Goal: Information Seeking & Learning: Learn about a topic

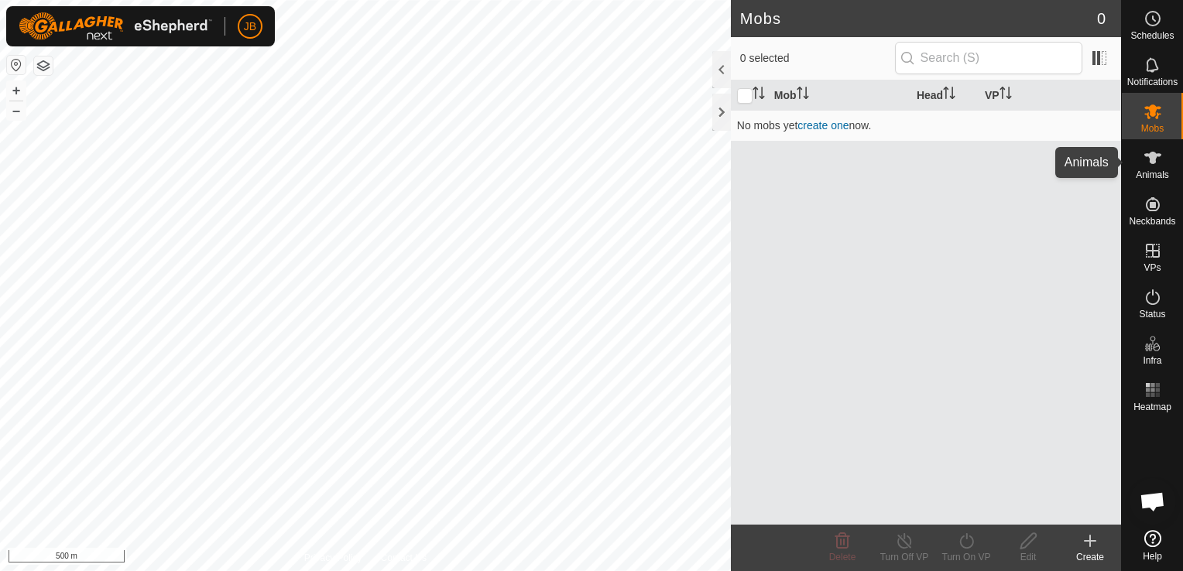
click at [1155, 166] on icon at bounding box center [1152, 158] width 19 height 19
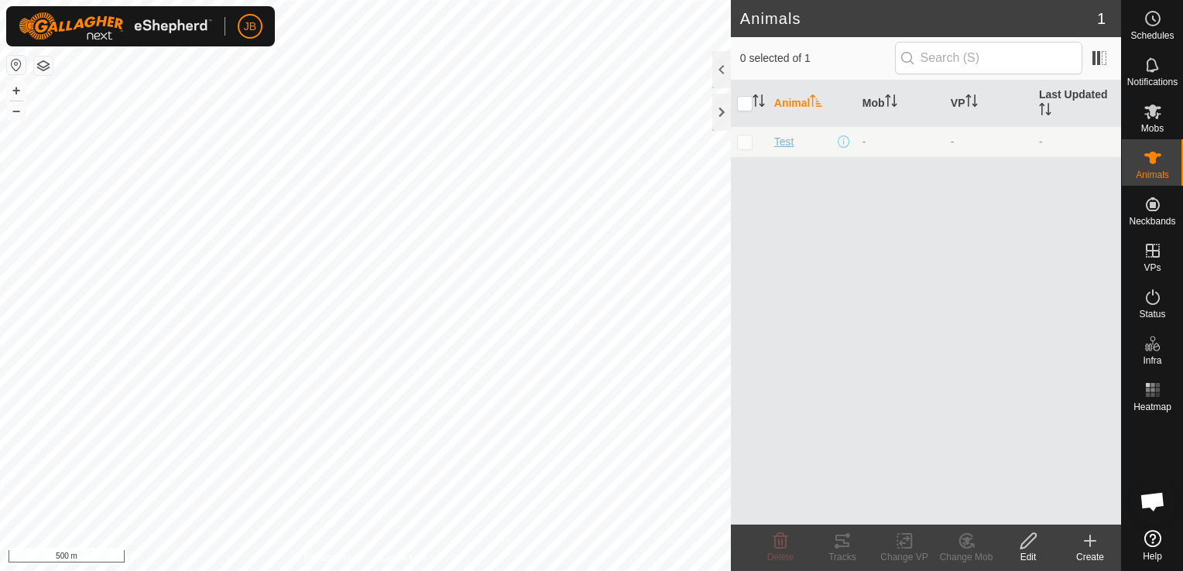
click at [786, 141] on span "Test" at bounding box center [784, 142] width 20 height 16
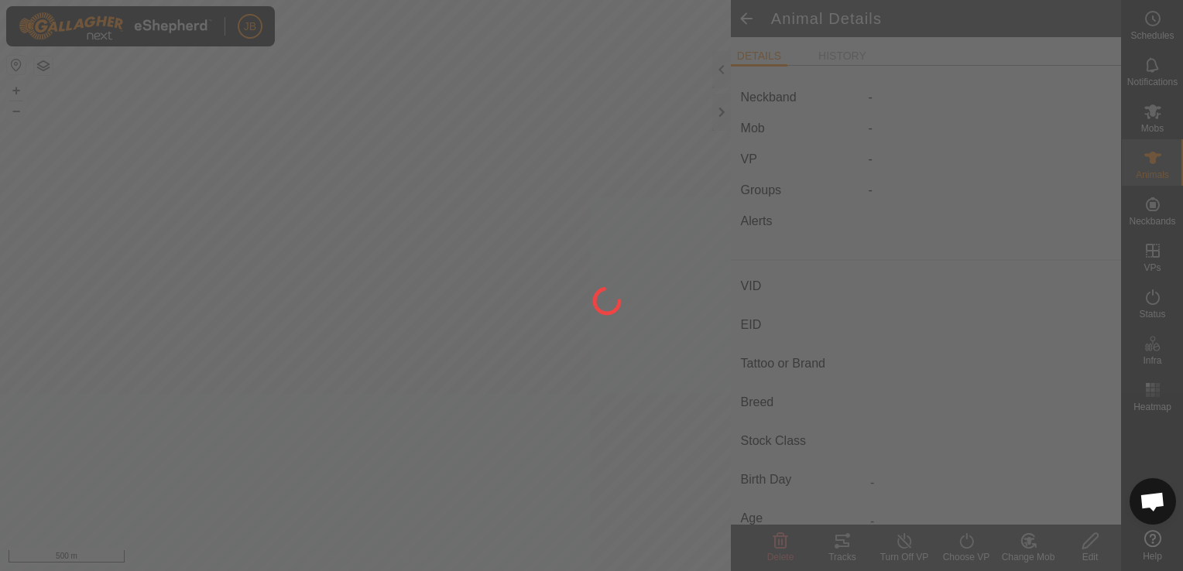
type input "Test"
type input "-"
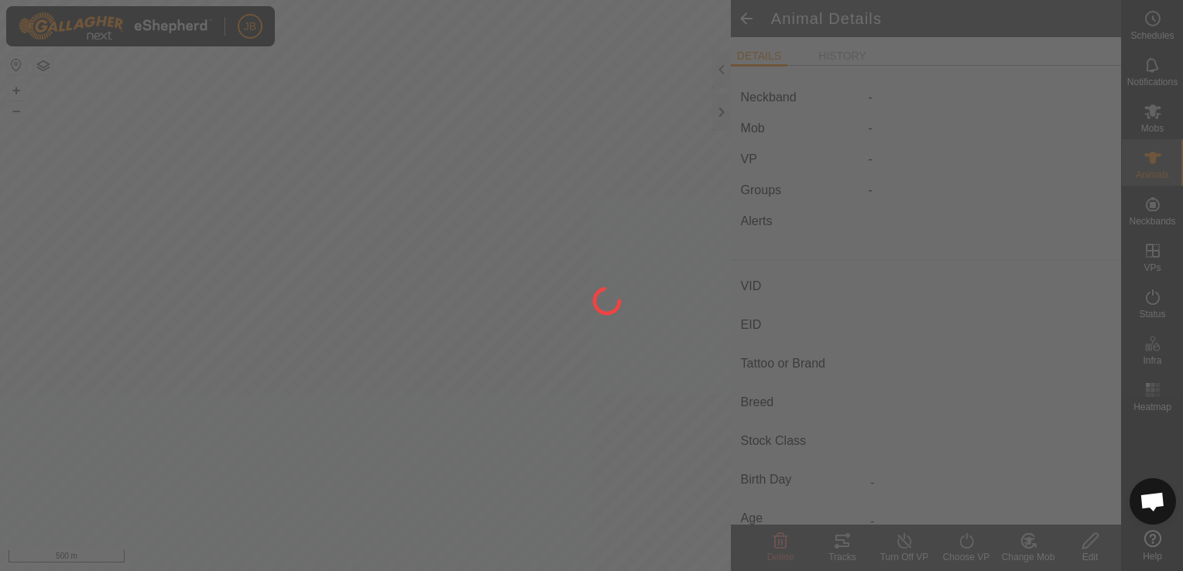
type input "0 kg"
type input "-"
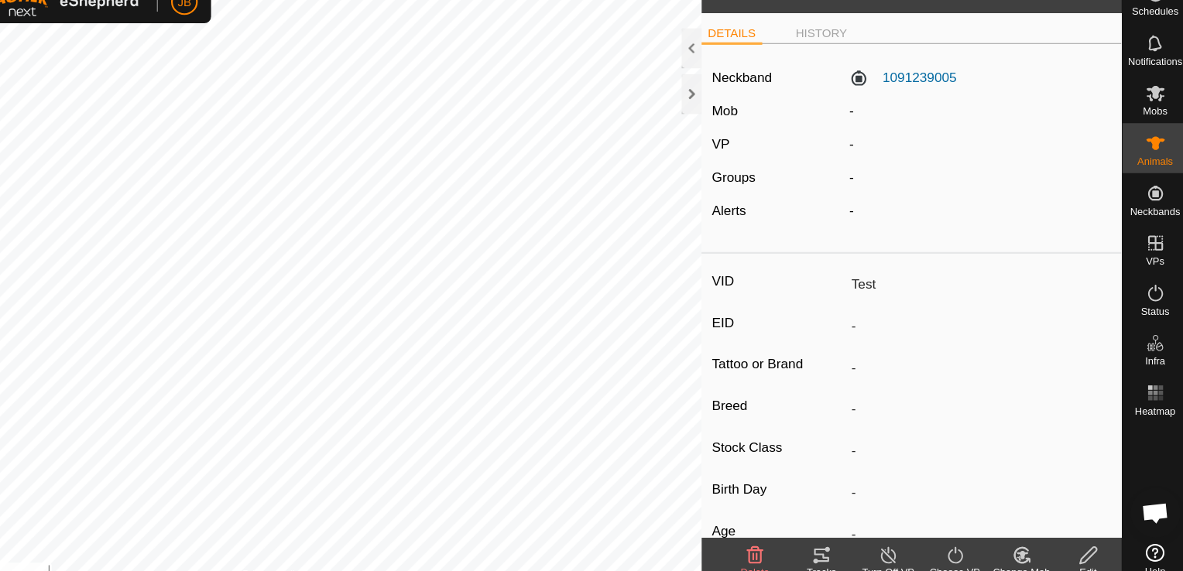
click at [756, 57] on li "DETAILS" at bounding box center [759, 57] width 57 height 19
click at [1147, 156] on icon at bounding box center [1152, 158] width 17 height 12
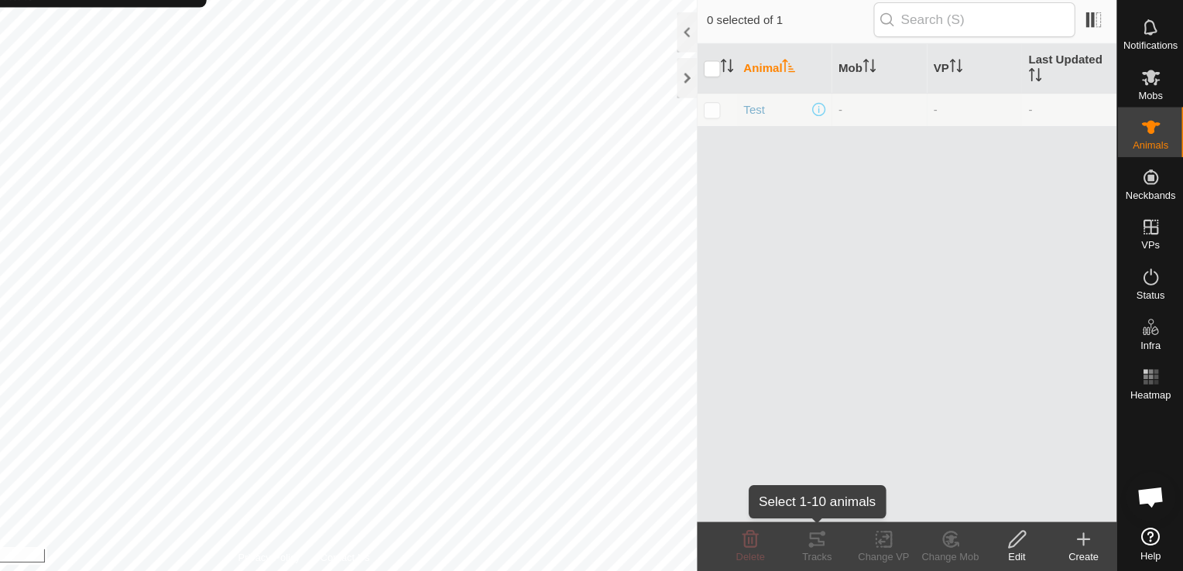
click at [842, 550] on div "Tracks" at bounding box center [842, 557] width 62 height 14
click at [841, 557] on div "Tracks" at bounding box center [842, 557] width 62 height 14
click at [837, 548] on icon at bounding box center [837, 546] width 5 height 5
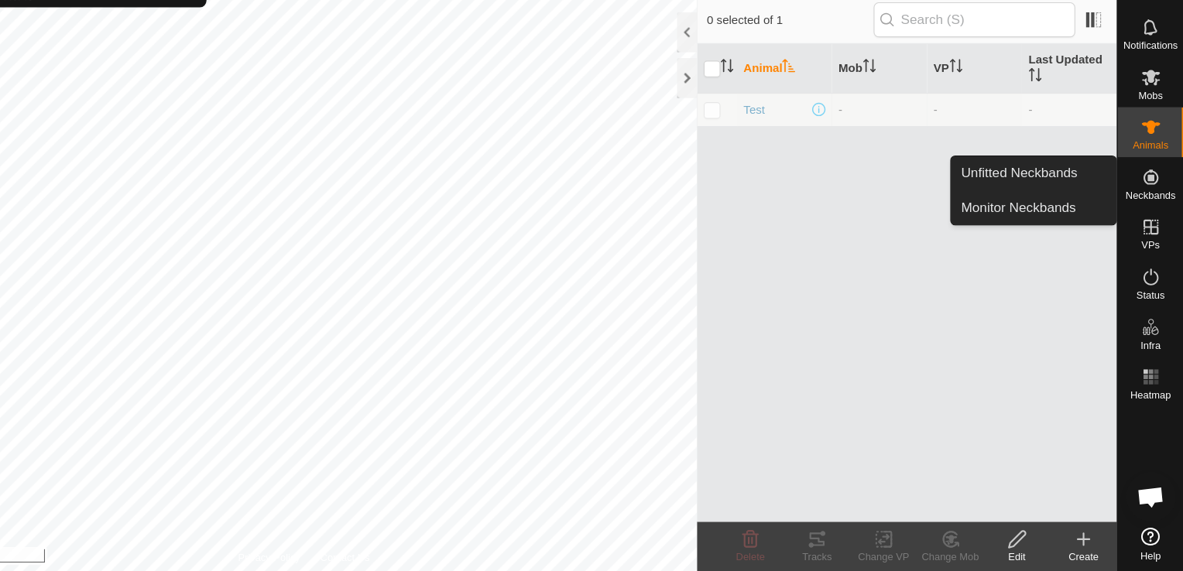
click at [1156, 205] on icon at bounding box center [1152, 204] width 19 height 19
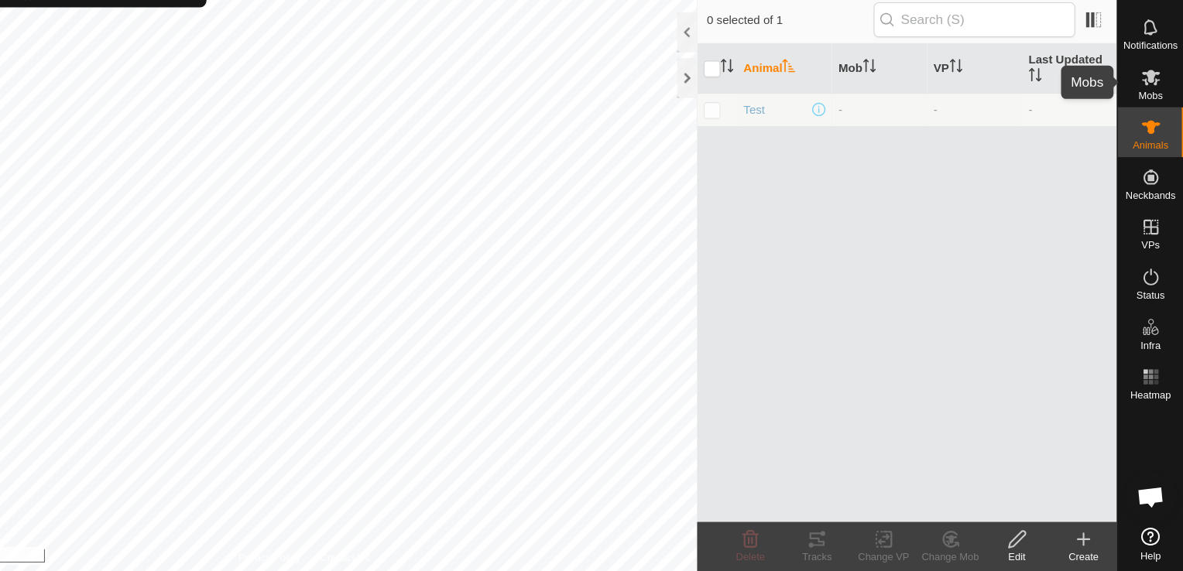
click at [1156, 124] on span "Mobs" at bounding box center [1152, 128] width 22 height 9
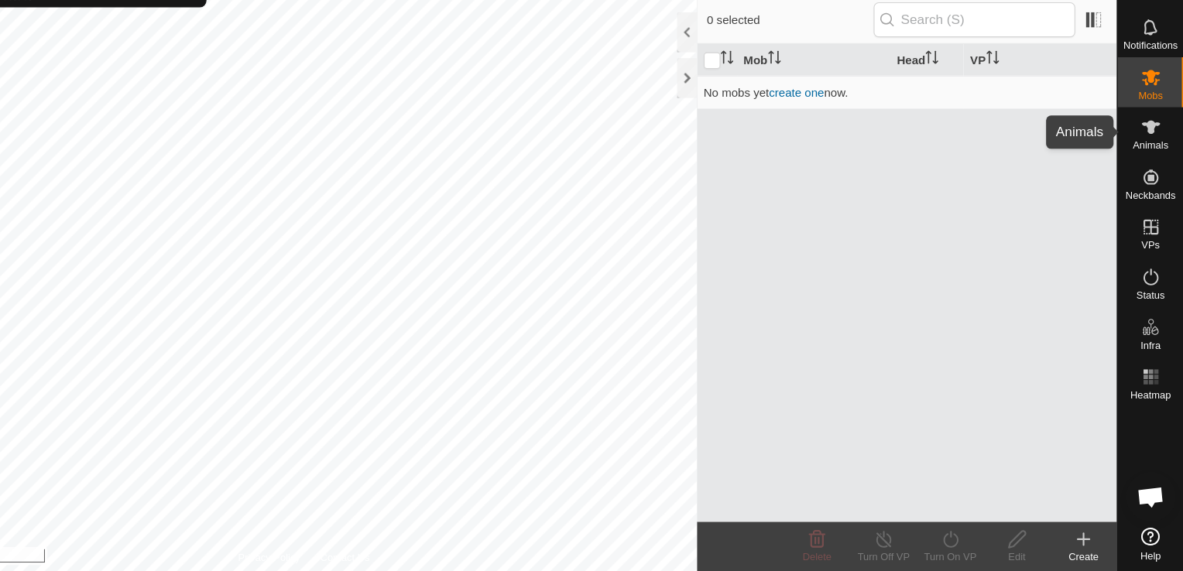
click at [1152, 167] on es-animals-svg-icon at bounding box center [1153, 158] width 28 height 25
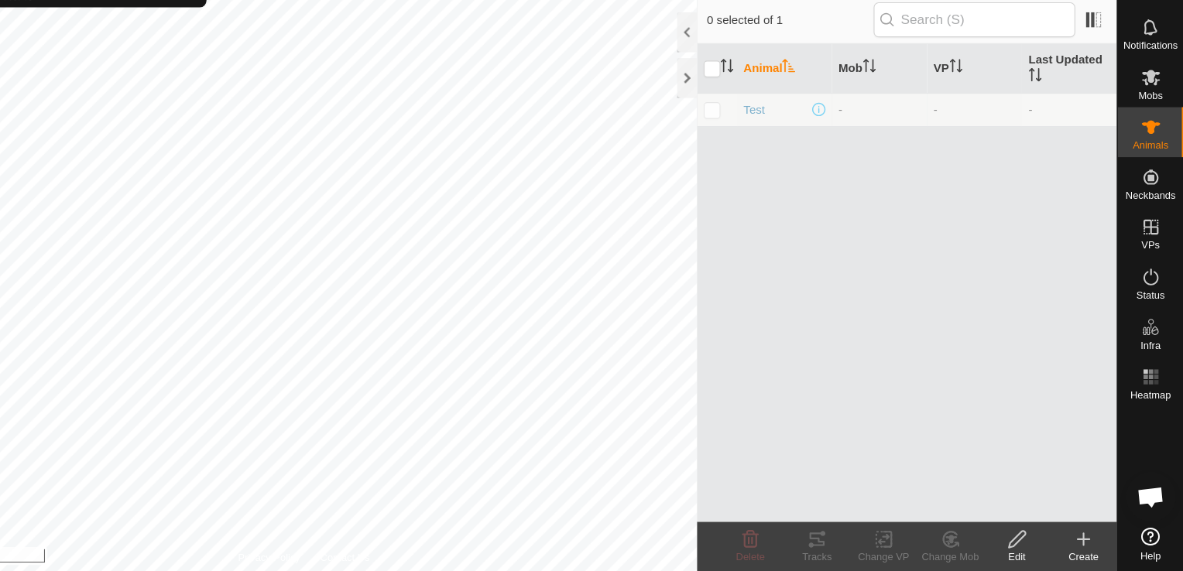
click at [747, 142] on p-checkbox at bounding box center [744, 141] width 15 height 12
checkbox input "true"
click at [838, 548] on icon at bounding box center [837, 546] width 5 height 5
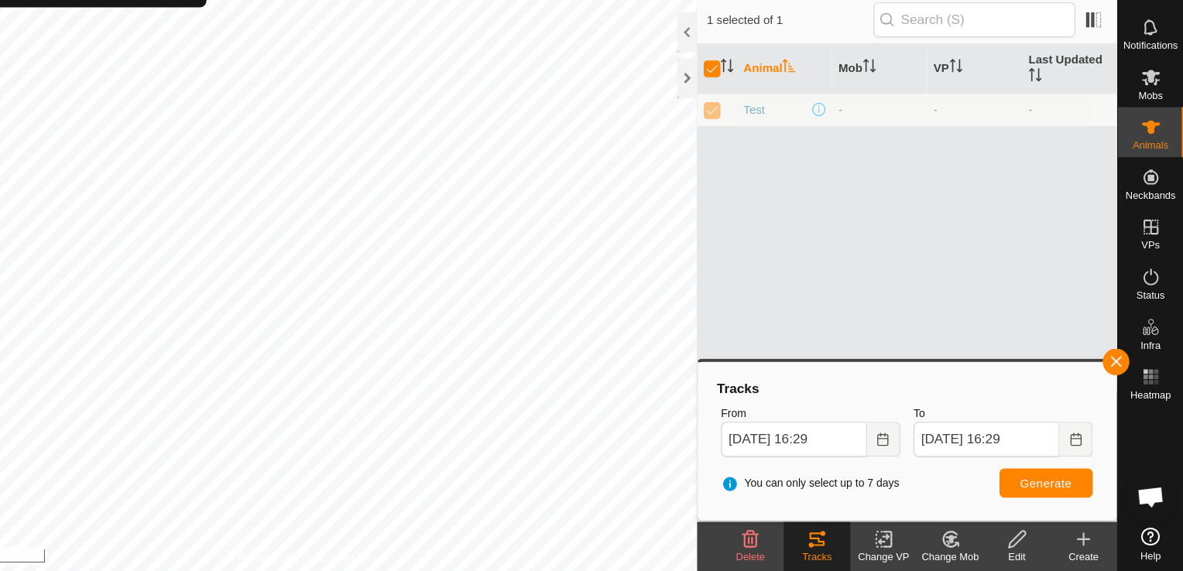
click at [807, 101] on th "Animal" at bounding box center [812, 104] width 88 height 46
click at [788, 102] on th "Animal" at bounding box center [812, 104] width 88 height 46
click at [779, 142] on span "Test" at bounding box center [784, 142] width 20 height 16
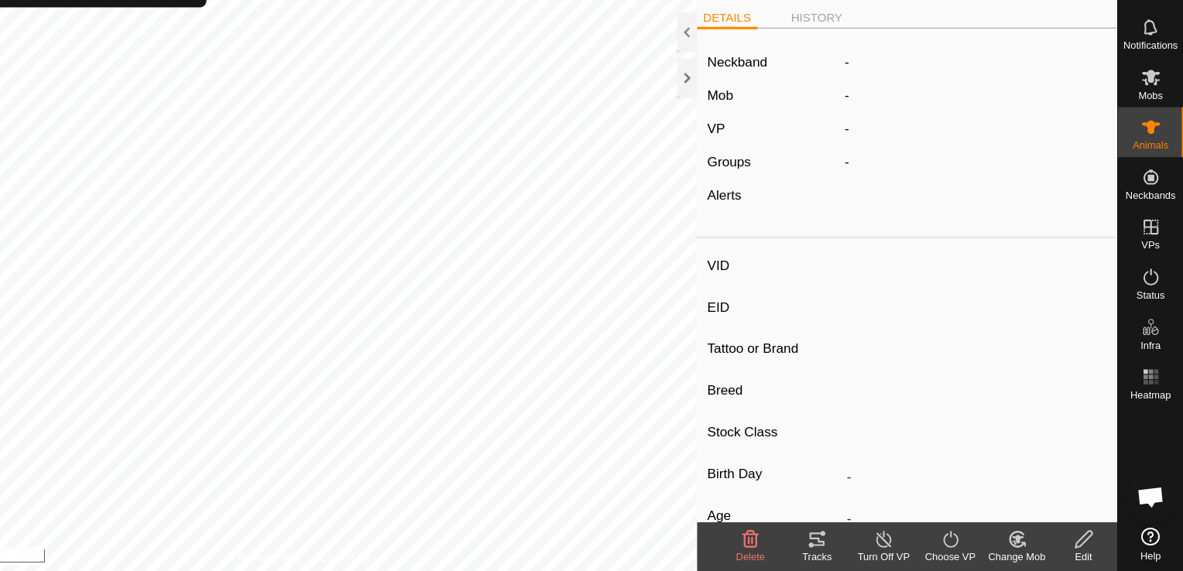
type input "Test"
type input "-"
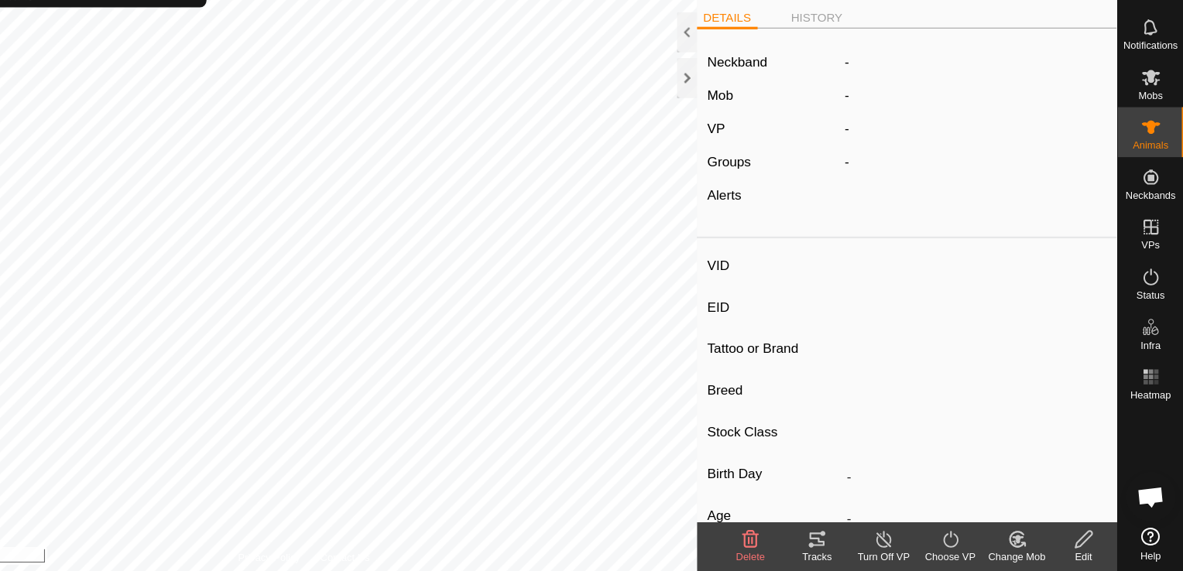
type input "0 kg"
type input "-"
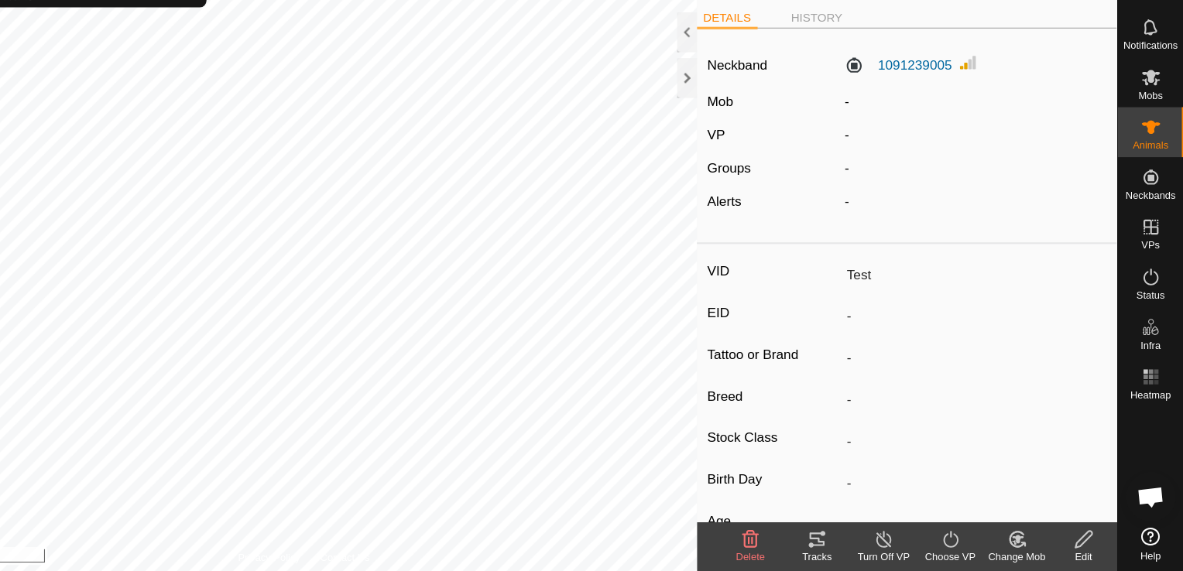
click at [763, 56] on li "DETAILS" at bounding box center [759, 57] width 57 height 19
click at [1157, 173] on span "Animals" at bounding box center [1152, 174] width 33 height 9
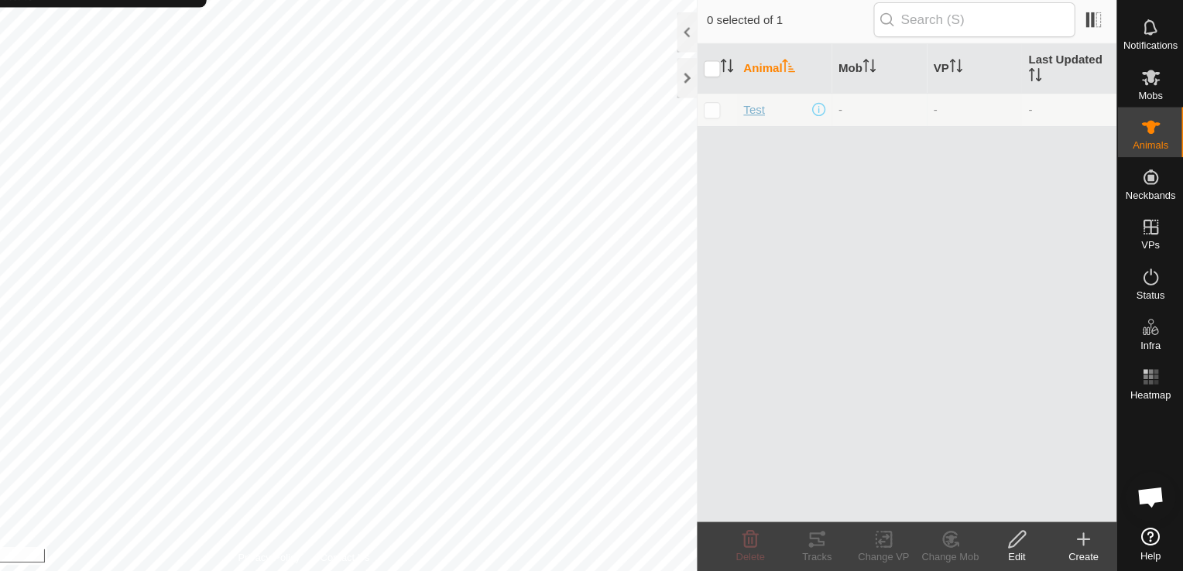
click at [785, 139] on span "Test" at bounding box center [784, 142] width 20 height 16
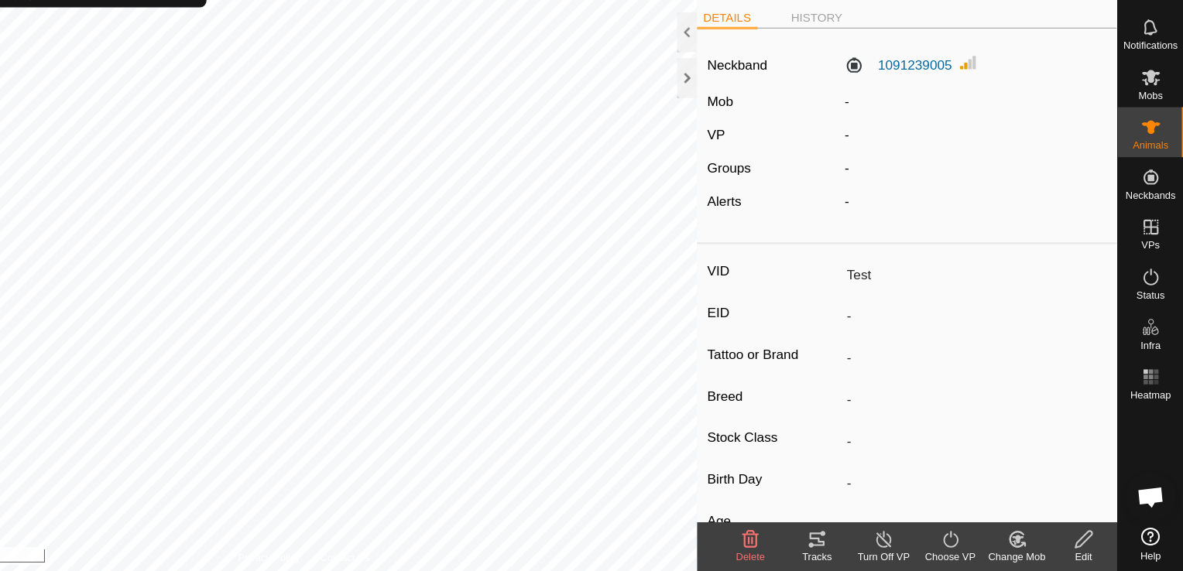
click at [756, 59] on li "DETAILS" at bounding box center [759, 57] width 57 height 19
click at [1151, 155] on icon at bounding box center [1152, 158] width 17 height 12
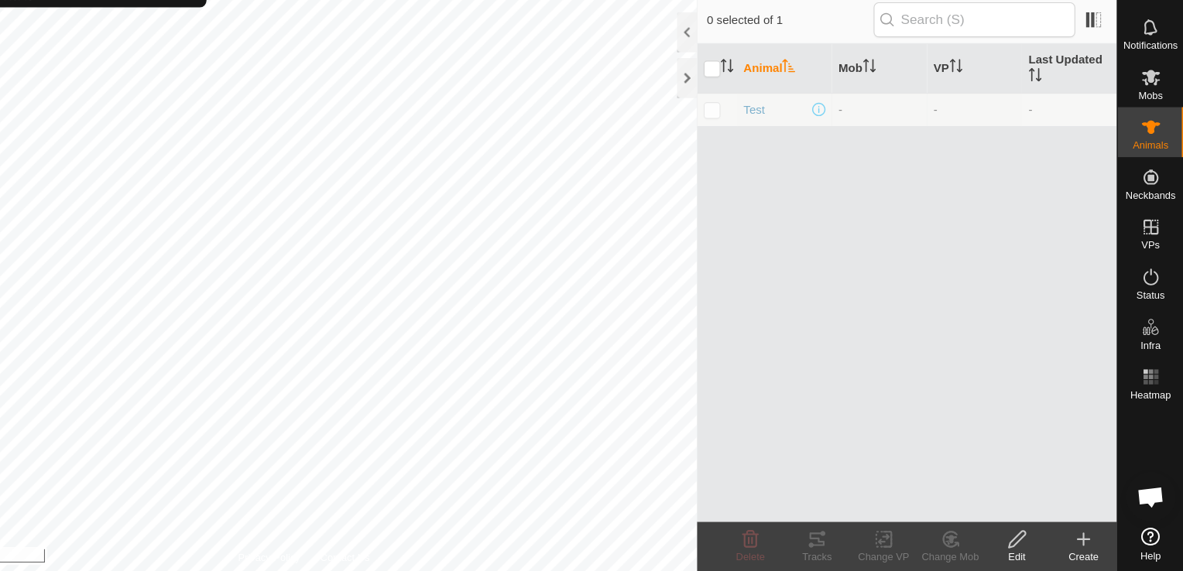
click at [752, 139] on p-checkbox at bounding box center [744, 141] width 15 height 12
checkbox input "true"
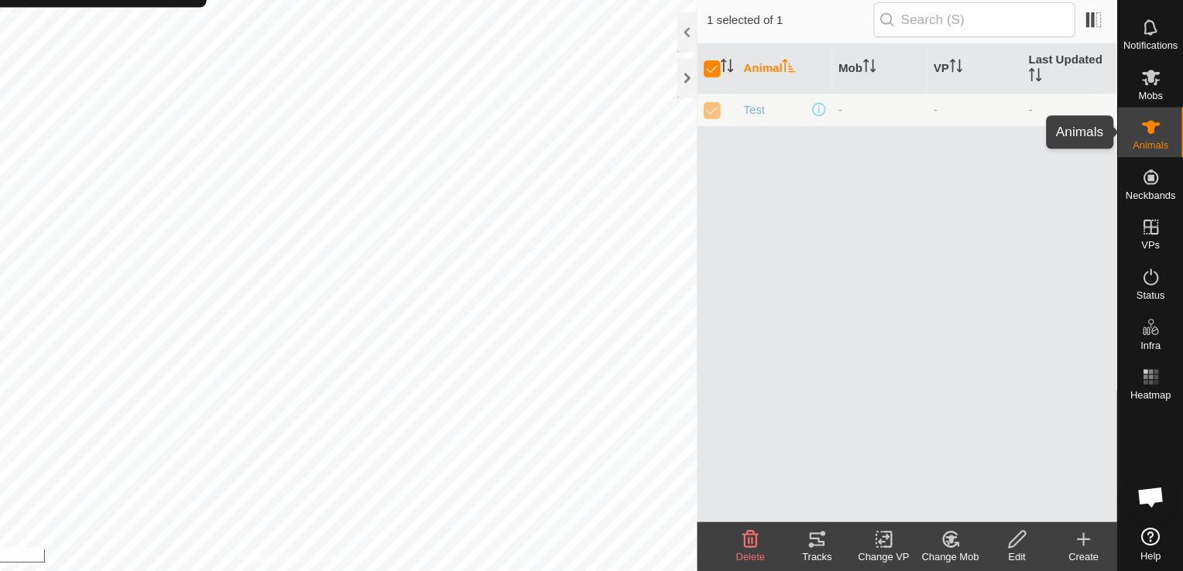
click at [1147, 166] on icon at bounding box center [1152, 158] width 19 height 19
click at [792, 101] on th "Animal" at bounding box center [812, 104] width 88 height 46
click at [786, 141] on span "Test" at bounding box center [784, 142] width 20 height 16
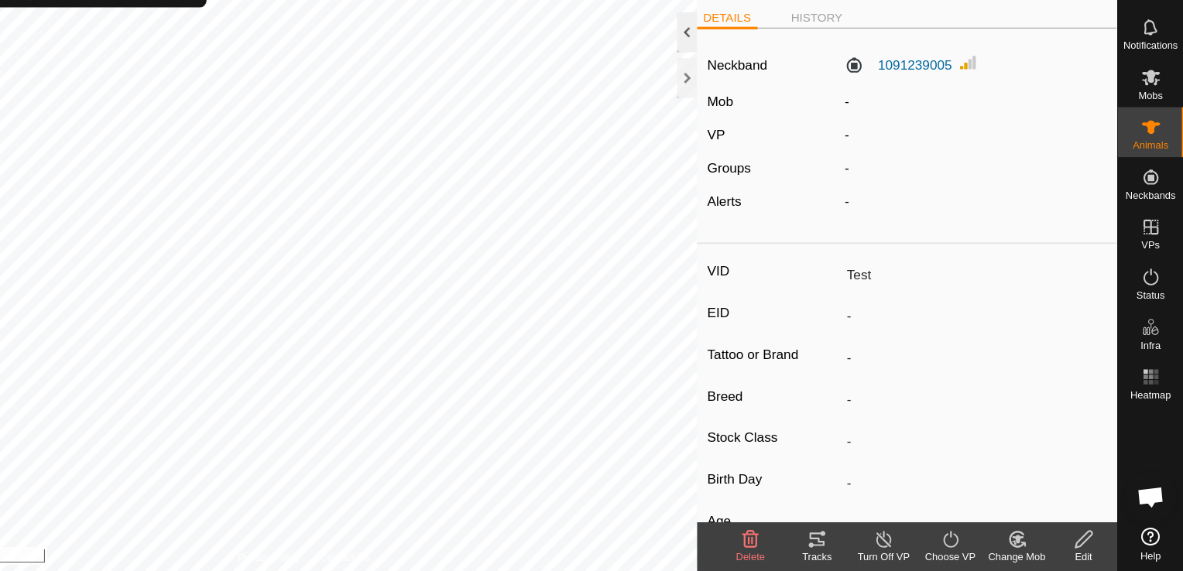
click at [722, 79] on div at bounding box center [721, 69] width 19 height 37
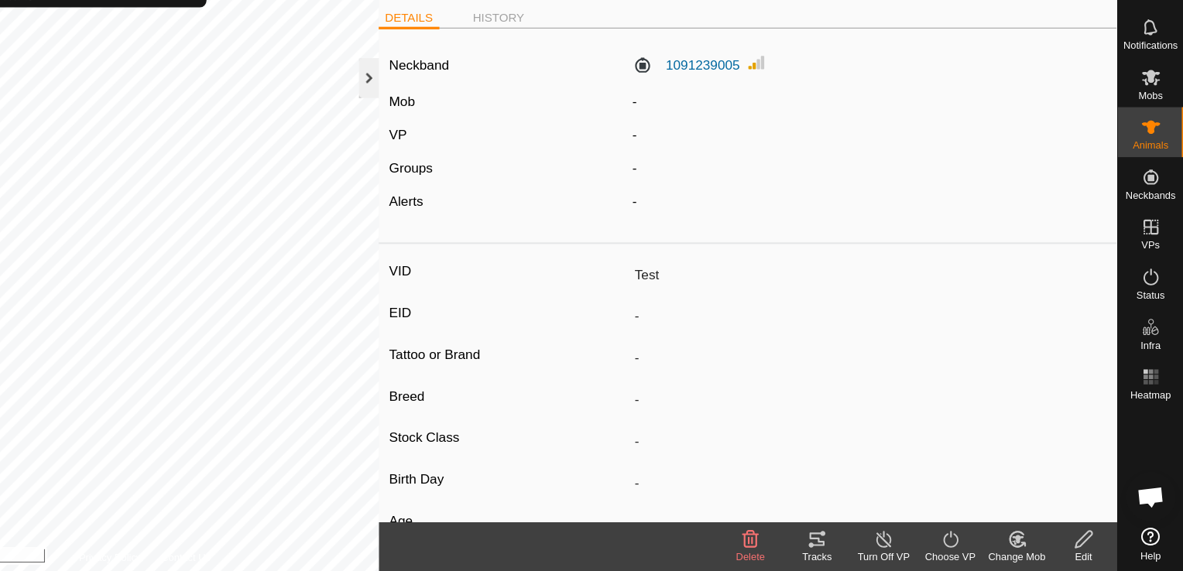
click at [425, 108] on div at bounding box center [426, 112] width 19 height 37
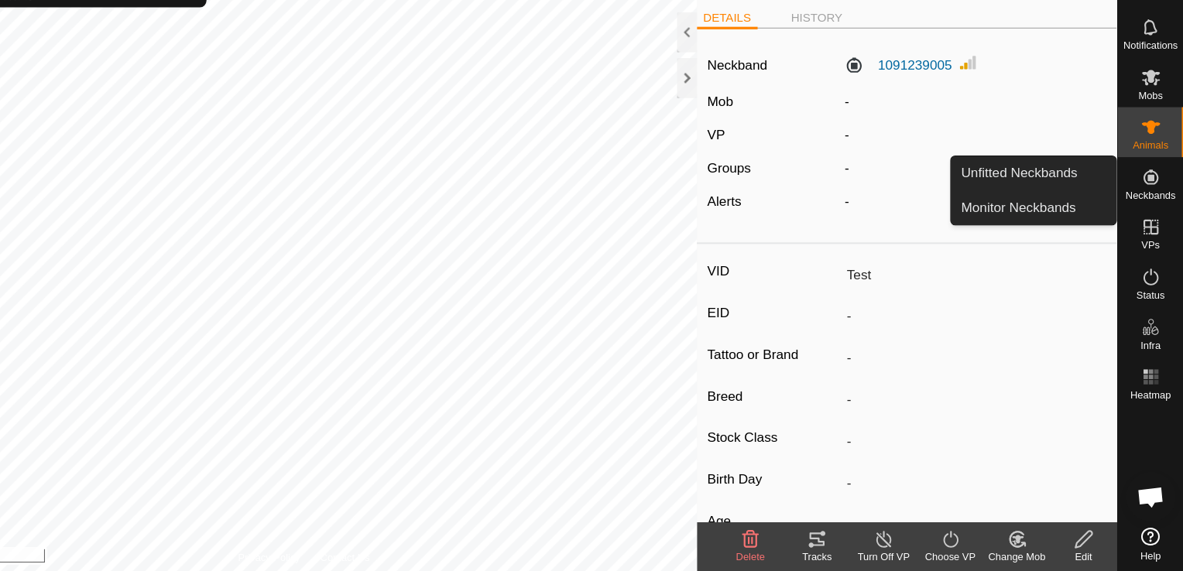
click at [1154, 203] on icon at bounding box center [1153, 204] width 14 height 14
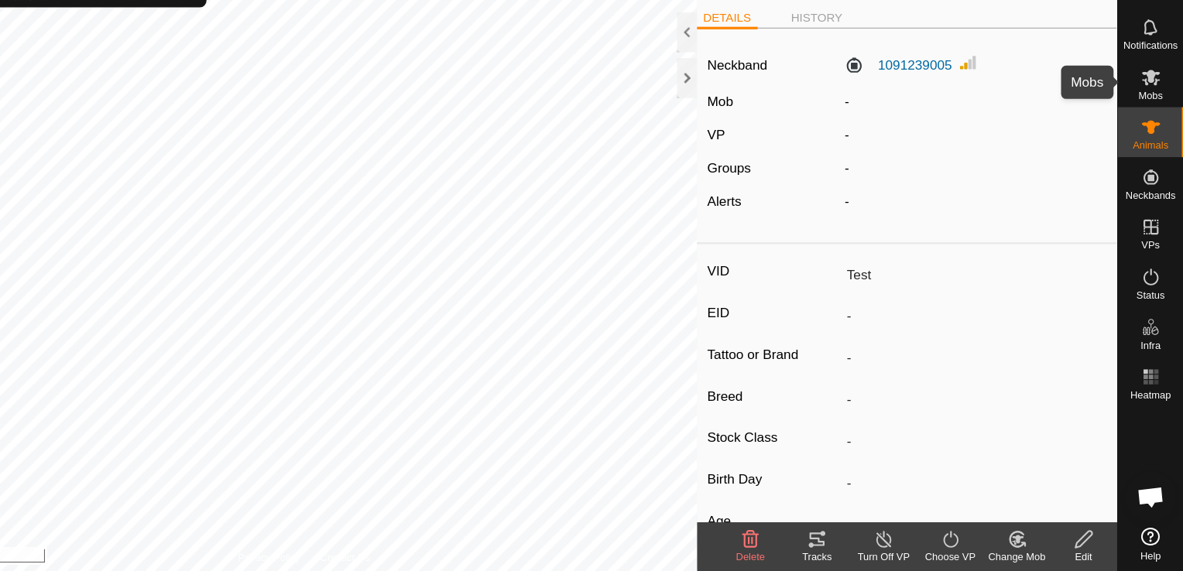
click at [1145, 124] on span "Mobs" at bounding box center [1152, 128] width 22 height 9
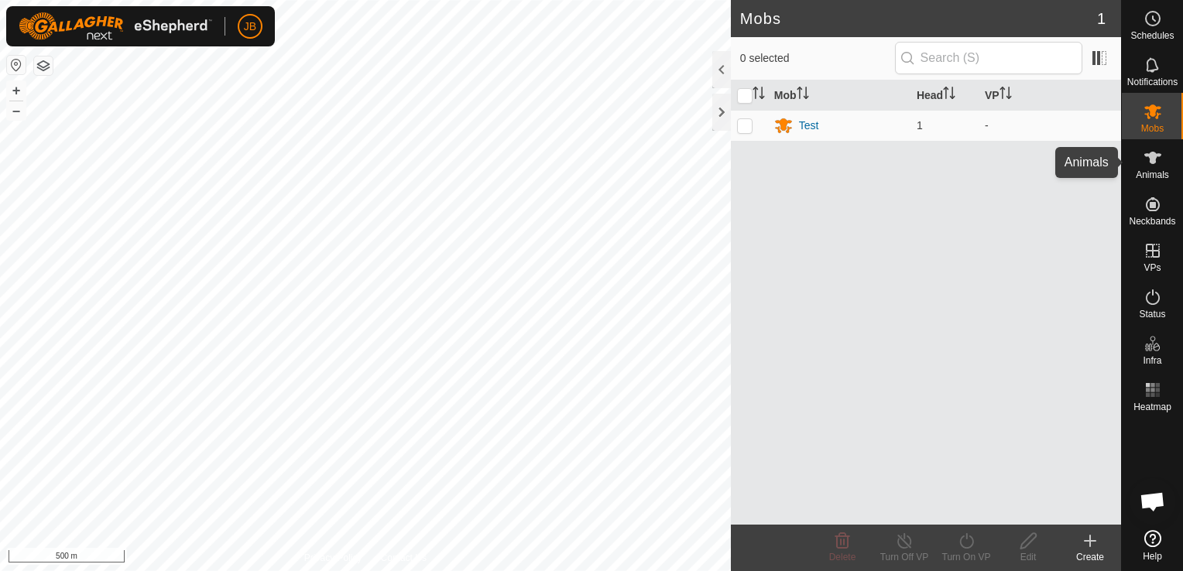
click at [1163, 170] on span "Animals" at bounding box center [1152, 174] width 33 height 9
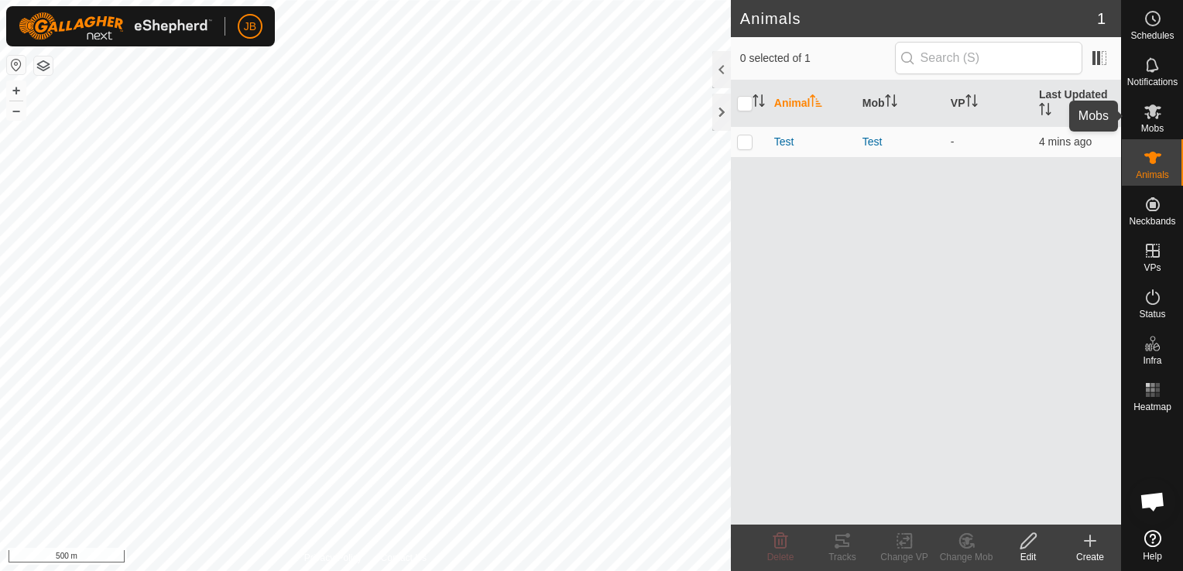
click at [1127, 118] on div "Mobs" at bounding box center [1152, 116] width 61 height 46
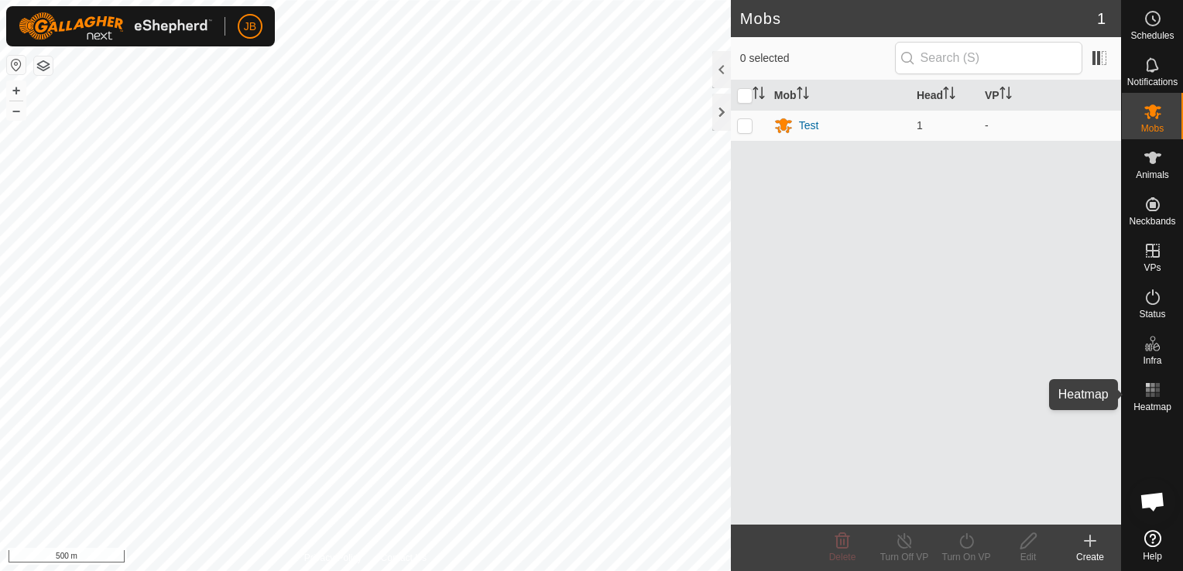
click at [1149, 395] on rect at bounding box center [1148, 395] width 4 height 4
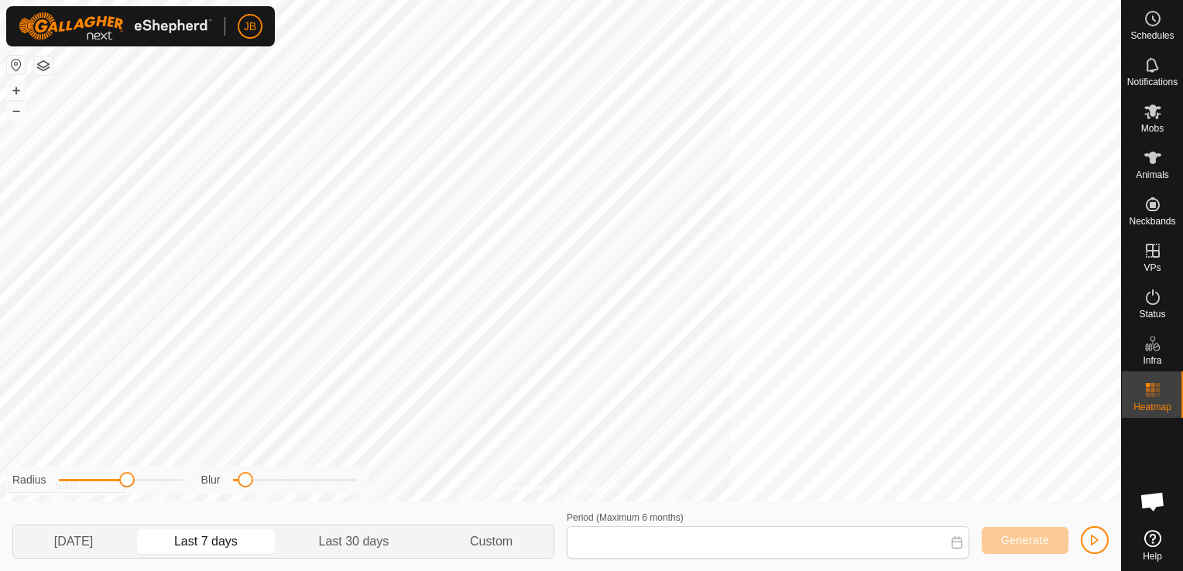
type input "09 Sep, 2025 - 15 Sep, 2025"
click at [19, 88] on button "+" at bounding box center [16, 90] width 19 height 19
click at [19, 84] on button "+" at bounding box center [16, 90] width 19 height 19
click at [16, 86] on button "+" at bounding box center [16, 90] width 19 height 19
click at [19, 89] on button "+" at bounding box center [16, 90] width 19 height 19
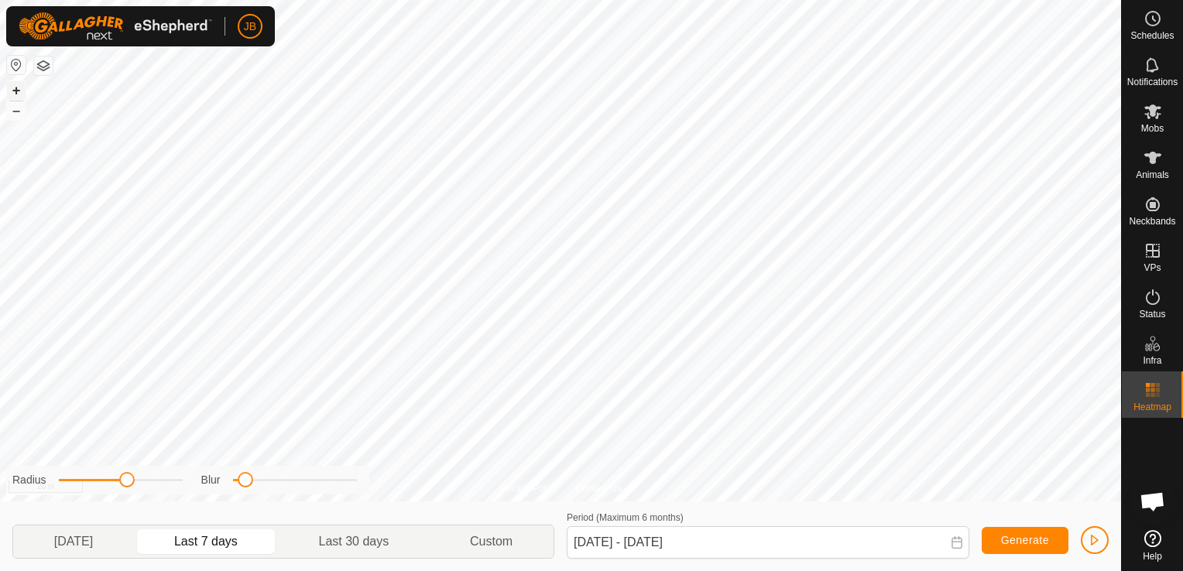
click at [21, 89] on button "+" at bounding box center [16, 90] width 19 height 19
click at [15, 115] on button "–" at bounding box center [16, 110] width 19 height 19
click at [15, 90] on button "+" at bounding box center [16, 90] width 19 height 19
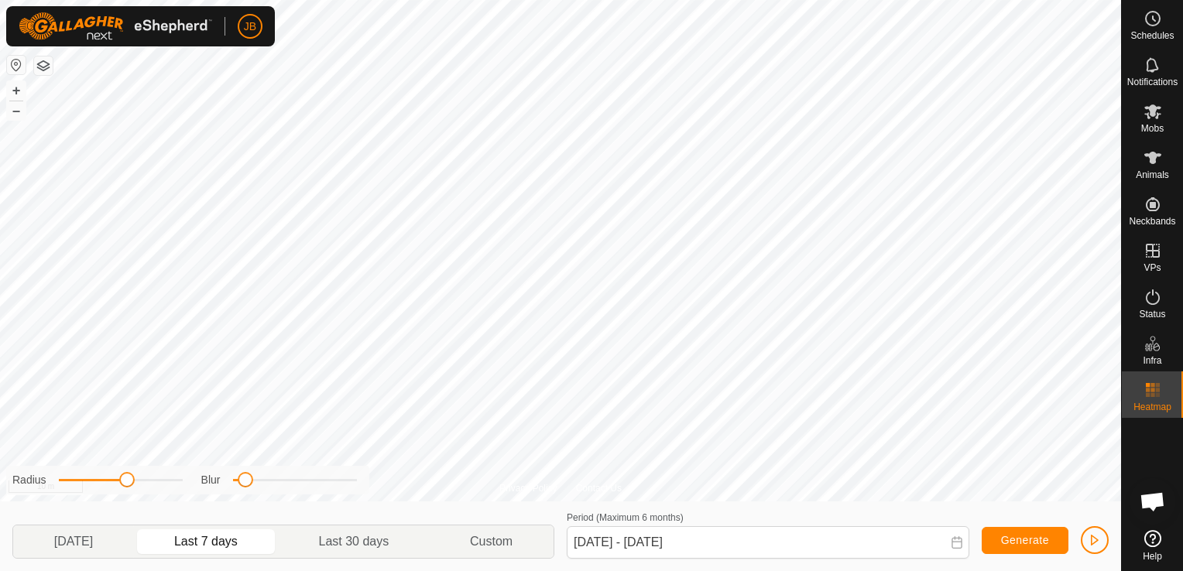
click at [214, 29] on div "JB Schedules Notifications Mobs Animals Neckbands VPs Status Infra Heatmap Help…" at bounding box center [591, 285] width 1183 height 571
click at [447, 0] on html "JB Schedules Notifications Mobs Animals Neckbands VPs Status Infra Heatmap Help…" at bounding box center [591, 285] width 1183 height 571
click at [455, 0] on html "JB Schedules Notifications Mobs Animals Neckbands VPs Status Infra Heatmap Help…" at bounding box center [591, 285] width 1183 height 571
click at [903, 571] on html "JB Schedules Notifications Mobs Animals Neckbands VPs Status Infra Heatmap Help…" at bounding box center [591, 285] width 1183 height 571
click at [632, 571] on html "JB Schedules Notifications Mobs Animals Neckbands VPs Status Infra Heatmap Help…" at bounding box center [591, 285] width 1183 height 571
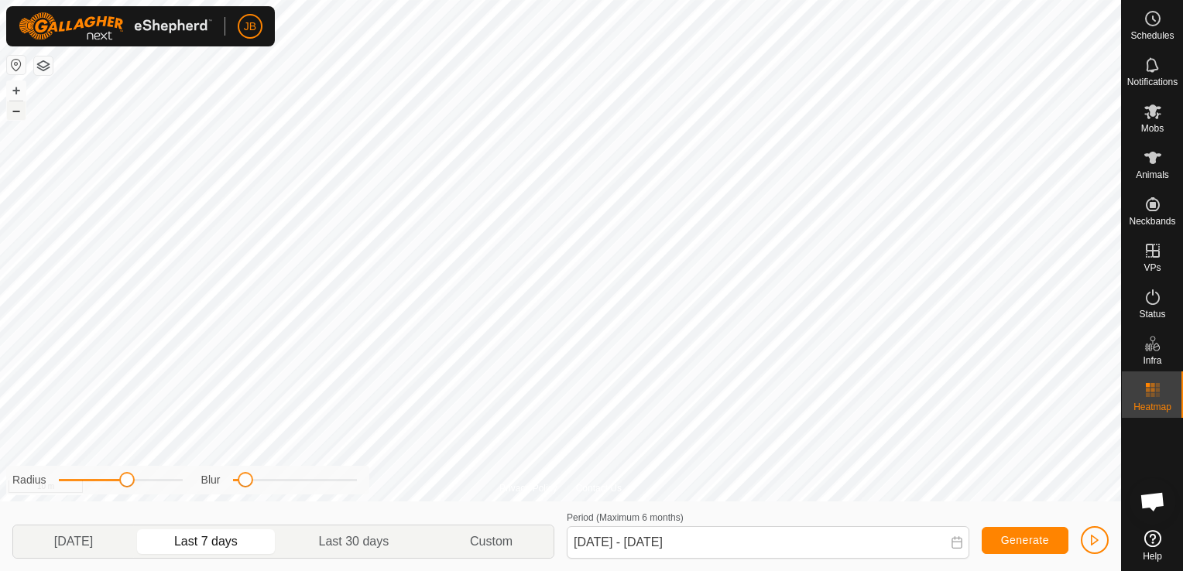
click at [17, 113] on button "–" at bounding box center [16, 110] width 19 height 19
click at [17, 115] on button "–" at bounding box center [16, 110] width 19 height 19
click at [21, 87] on button "+" at bounding box center [16, 90] width 19 height 19
click at [19, 88] on button "+" at bounding box center [16, 90] width 19 height 19
click at [17, 113] on button "–" at bounding box center [16, 110] width 19 height 19
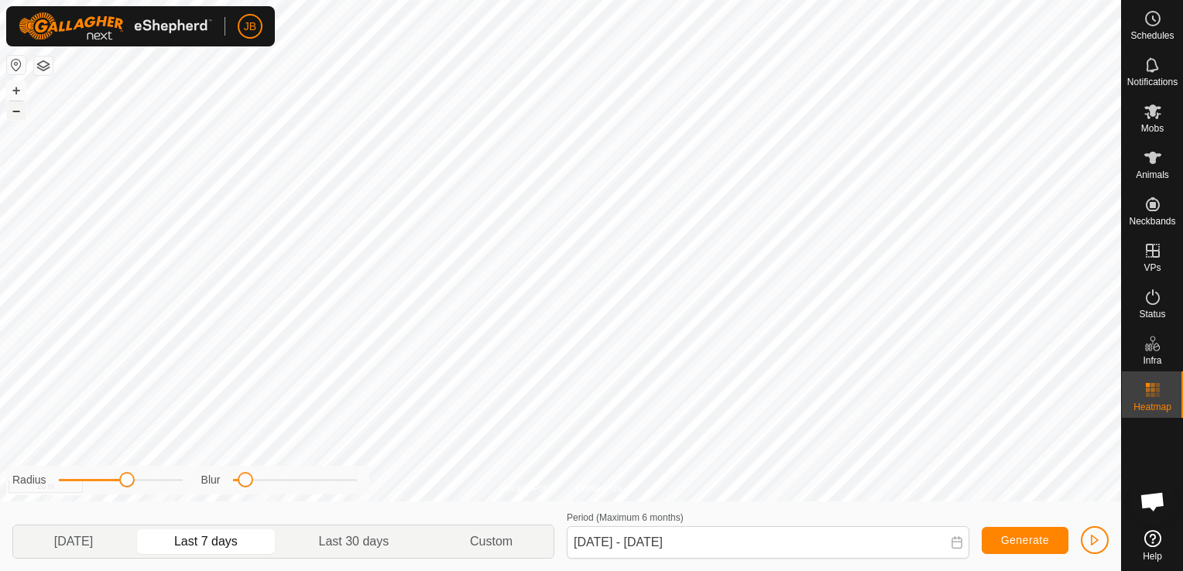
click at [17, 113] on button "–" at bounding box center [16, 110] width 19 height 19
click at [21, 90] on button "+" at bounding box center [16, 90] width 19 height 19
click at [19, 89] on button "+" at bounding box center [16, 90] width 19 height 19
click at [593, 495] on div "Privacy Policy Contact Us + – ⇧ i 20 m" at bounding box center [560, 251] width 1121 height 502
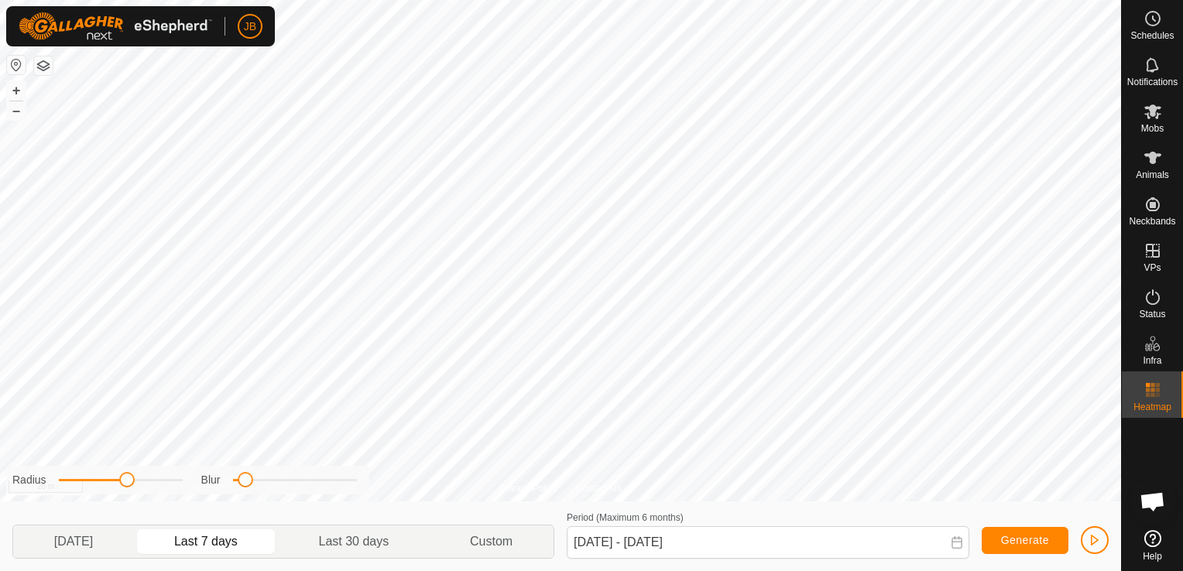
click at [667, 524] on div "Privacy Policy Contact Us + – ⇧ i 20 m Radius Blur Yesterday Last 7 days Last 3…" at bounding box center [560, 285] width 1121 height 571
click at [19, 118] on button "–" at bounding box center [16, 110] width 19 height 19
click at [792, 0] on html "JB Schedules Notifications Mobs Animals Neckbands VPs Status Infra Heatmap Help…" at bounding box center [591, 285] width 1183 height 571
click at [585, 0] on html "JB Schedules Notifications Mobs Animals Neckbands VPs Status Infra Heatmap Help…" at bounding box center [591, 285] width 1183 height 571
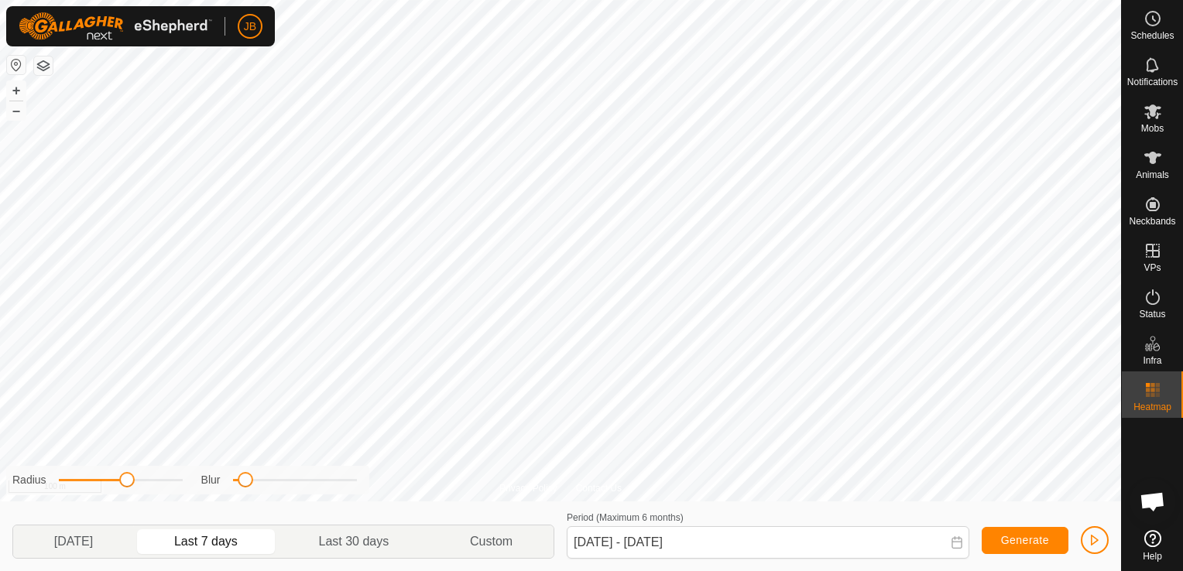
click at [621, 0] on html "JB Schedules Notifications Mobs Animals Neckbands VPs Status Infra Heatmap Help…" at bounding box center [591, 285] width 1183 height 571
click at [15, 88] on button "+" at bounding box center [16, 90] width 19 height 19
click at [15, 91] on button "+" at bounding box center [16, 90] width 19 height 19
click at [15, 90] on button "+" at bounding box center [16, 90] width 19 height 19
click at [22, 118] on button "–" at bounding box center [16, 110] width 19 height 19
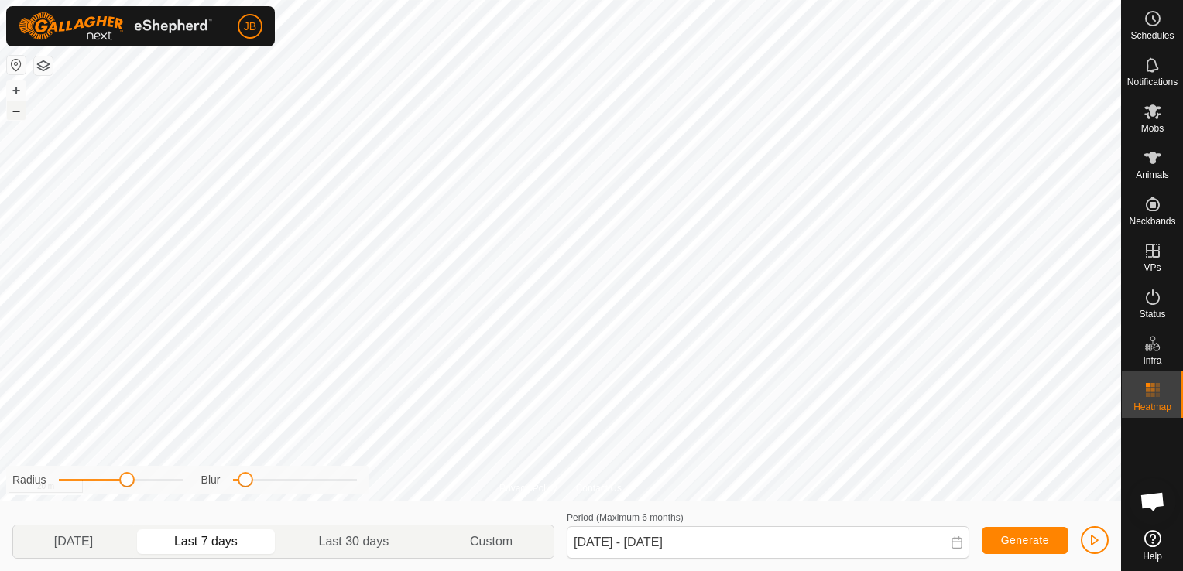
click at [22, 118] on button "–" at bounding box center [16, 110] width 19 height 19
click at [22, 119] on button "–" at bounding box center [16, 110] width 19 height 19
click at [12, 114] on button "–" at bounding box center [16, 110] width 19 height 19
click at [21, 118] on button "–" at bounding box center [16, 110] width 19 height 19
